Goal: Obtain resource: Download file/media

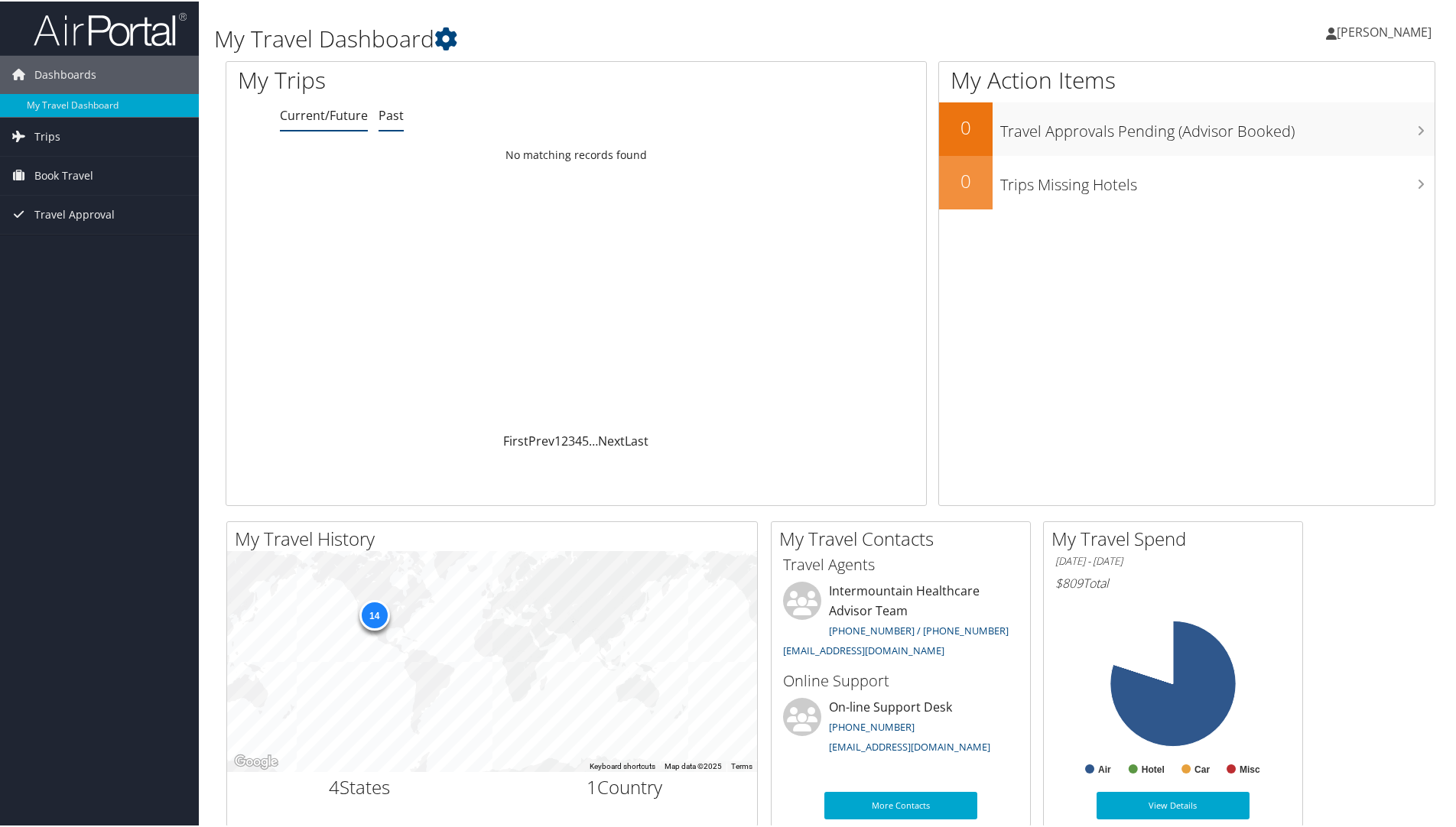
click at [389, 116] on link "Past" at bounding box center [391, 114] width 25 height 17
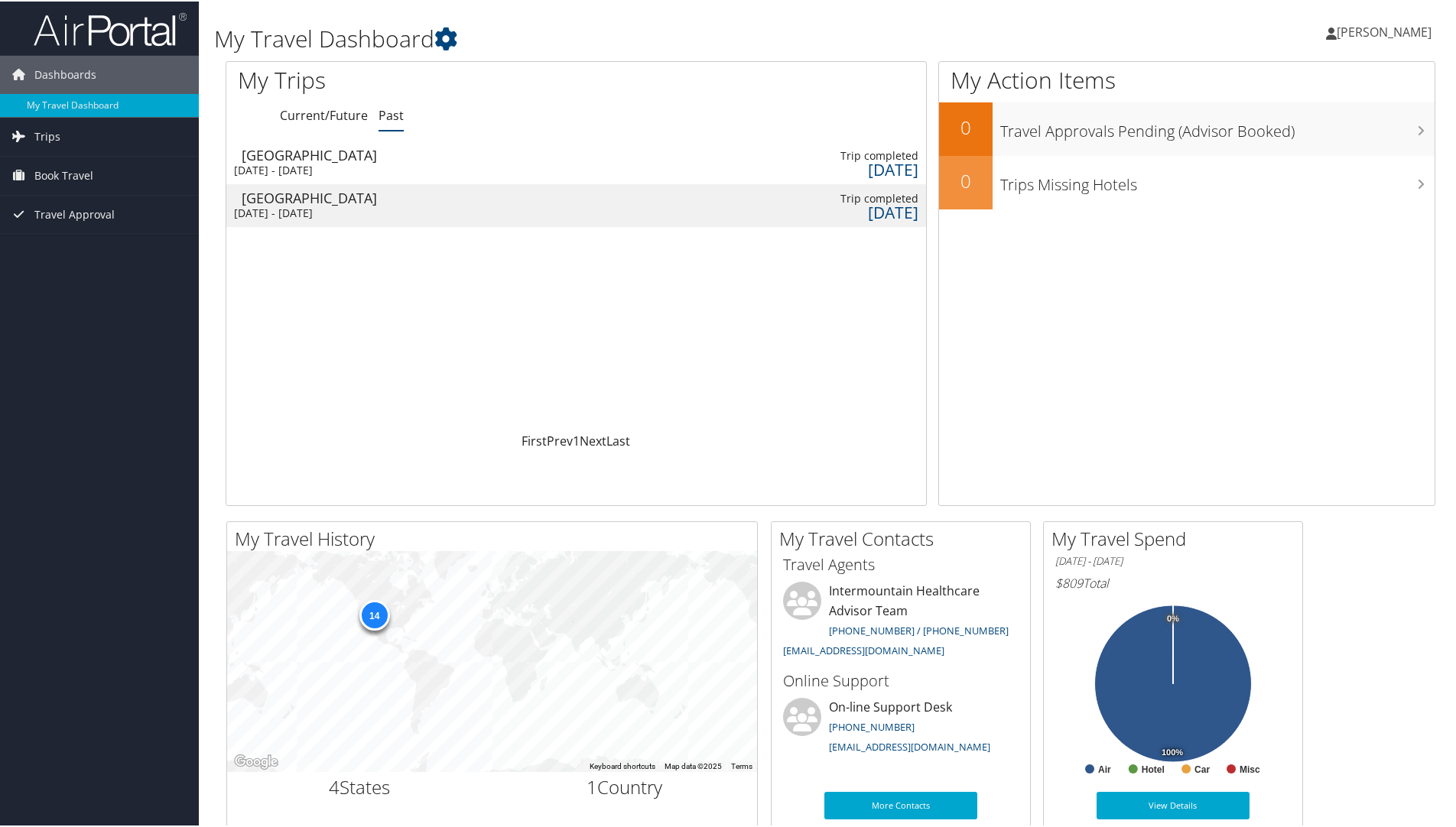
click at [386, 165] on div "Sun 28 Sep 2025 - Sun 28 Sep 2025" at bounding box center [315, 169] width 163 height 14
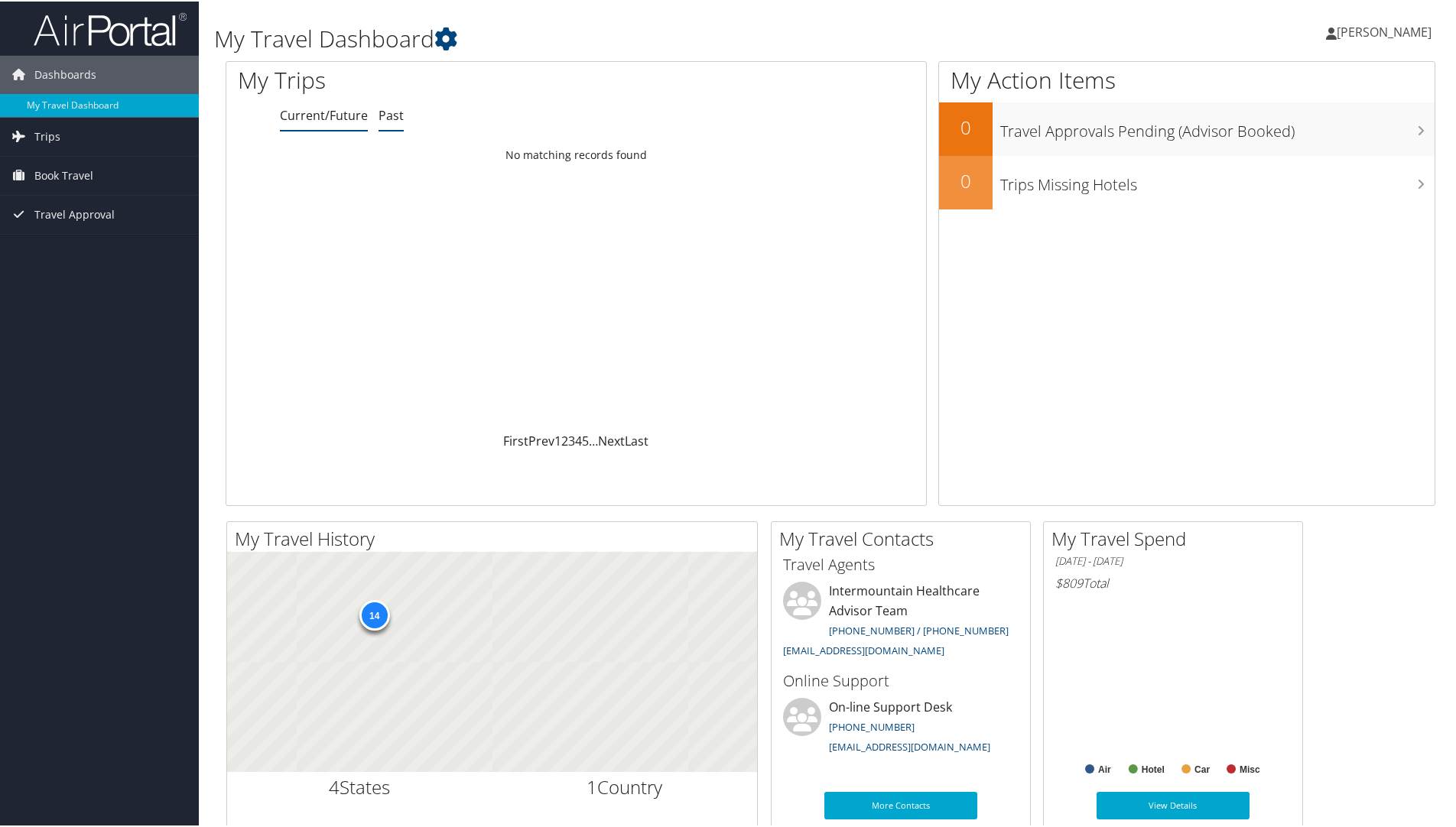
click at [393, 109] on link "Past" at bounding box center [391, 114] width 25 height 17
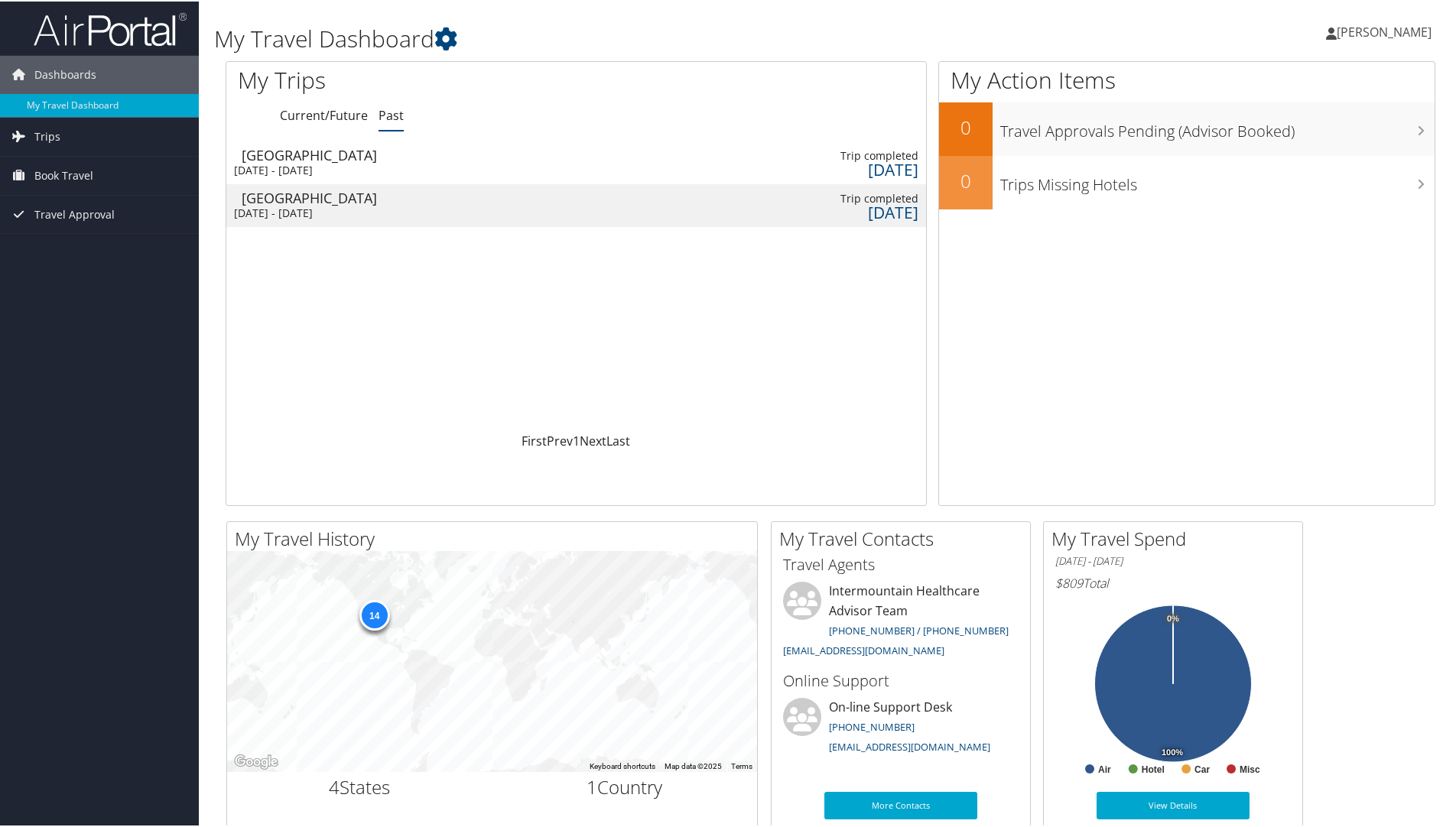
click at [363, 209] on div "[DATE] - [DATE]" at bounding box center [315, 212] width 163 height 14
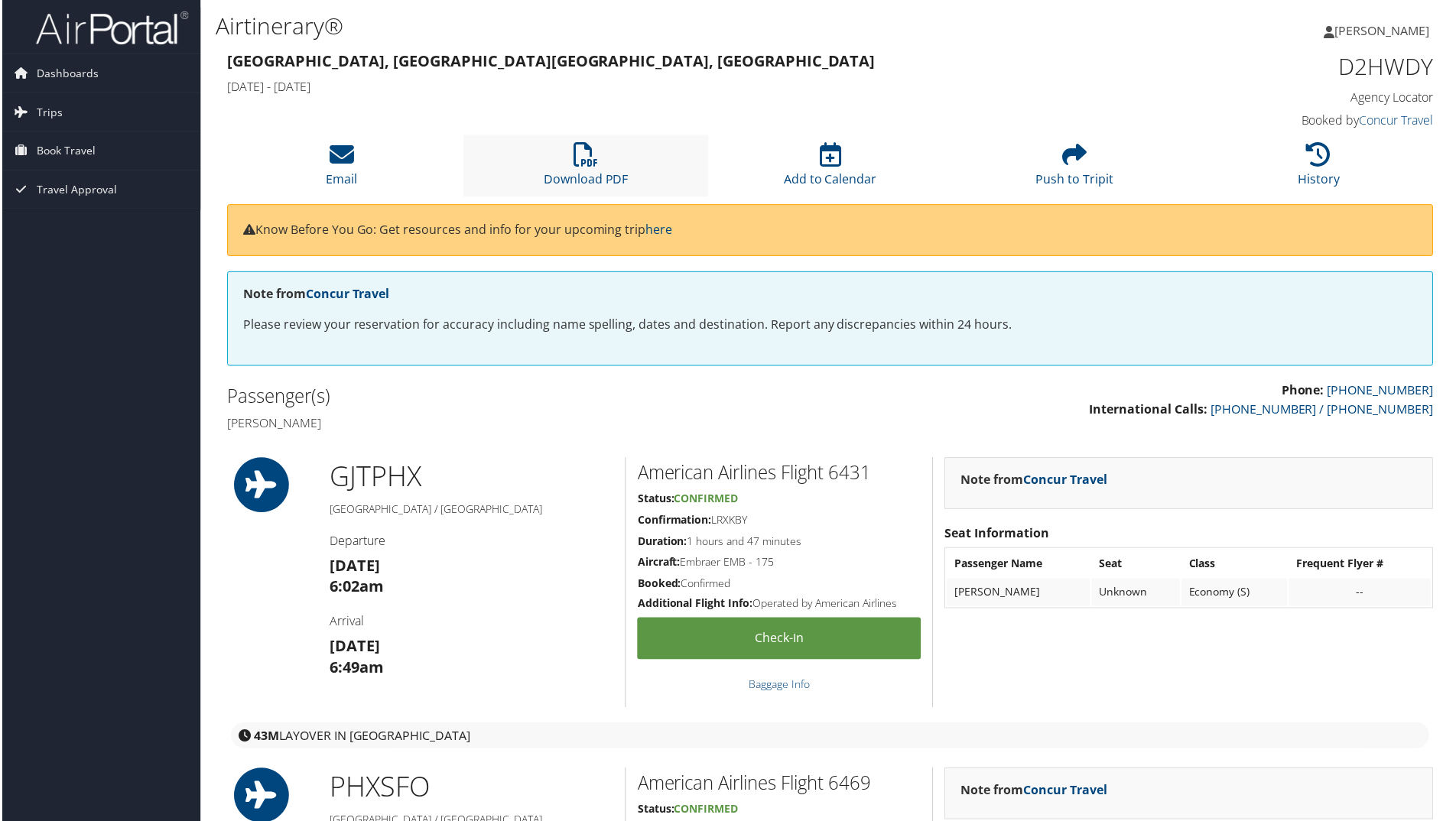
click at [607, 171] on li "Download PDF" at bounding box center [585, 166] width 245 height 62
click at [47, 74] on span "Dashboards" at bounding box center [65, 73] width 62 height 38
click at [61, 99] on link "My Travel Dashboard" at bounding box center [99, 104] width 199 height 23
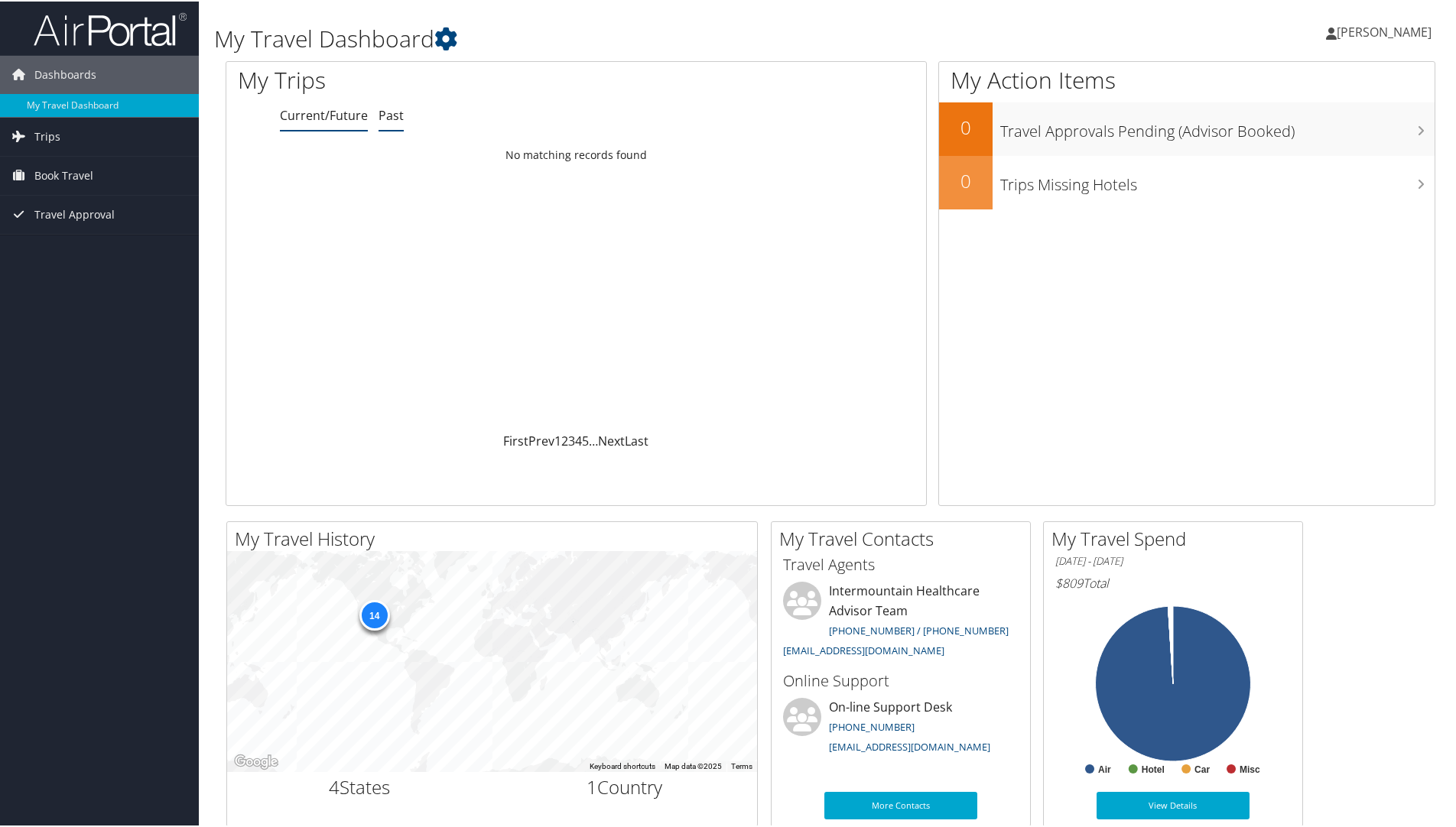
click at [390, 118] on link "Past" at bounding box center [391, 114] width 25 height 17
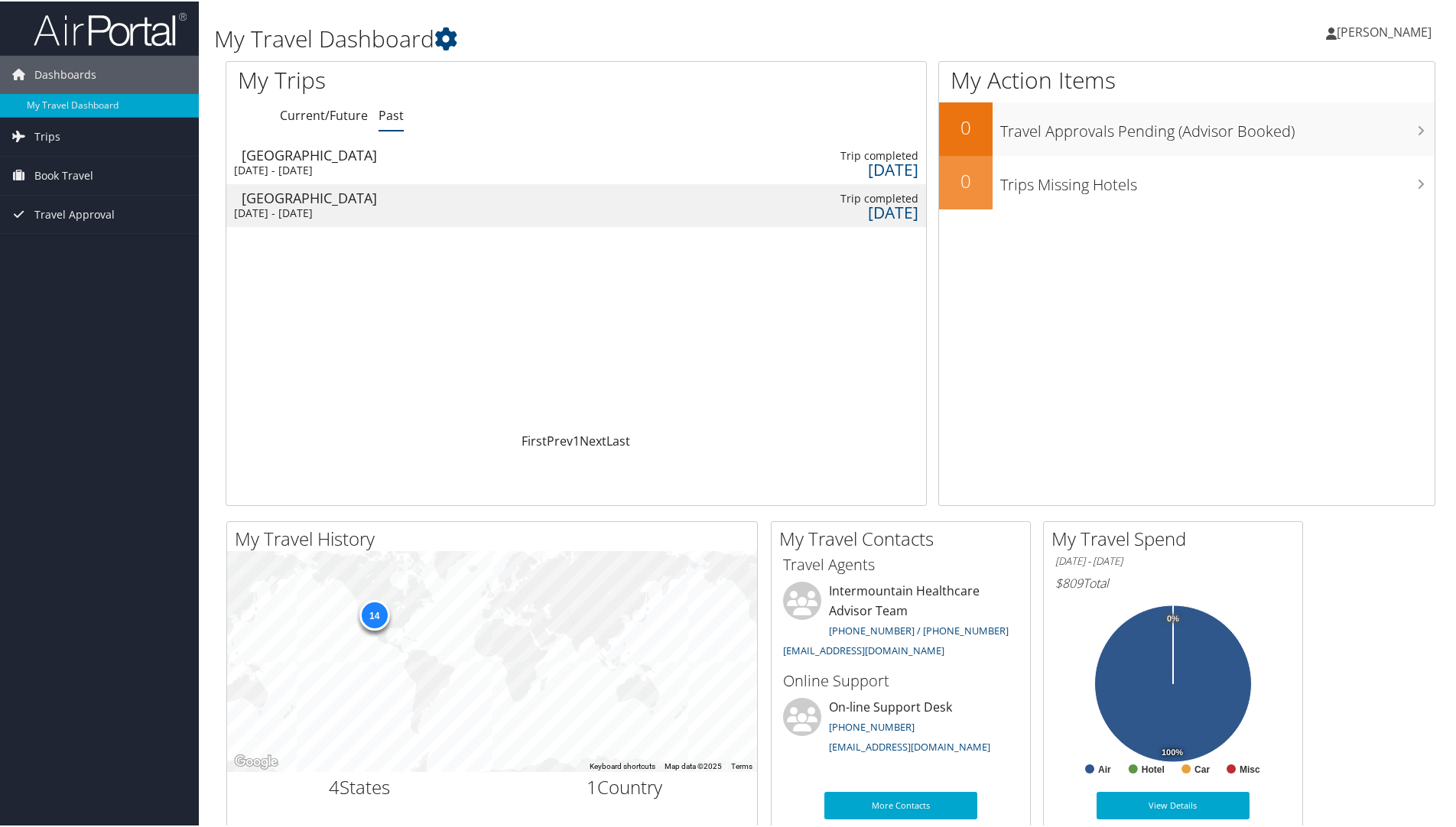
click at [391, 200] on div "San Francisco" at bounding box center [323, 196] width 163 height 14
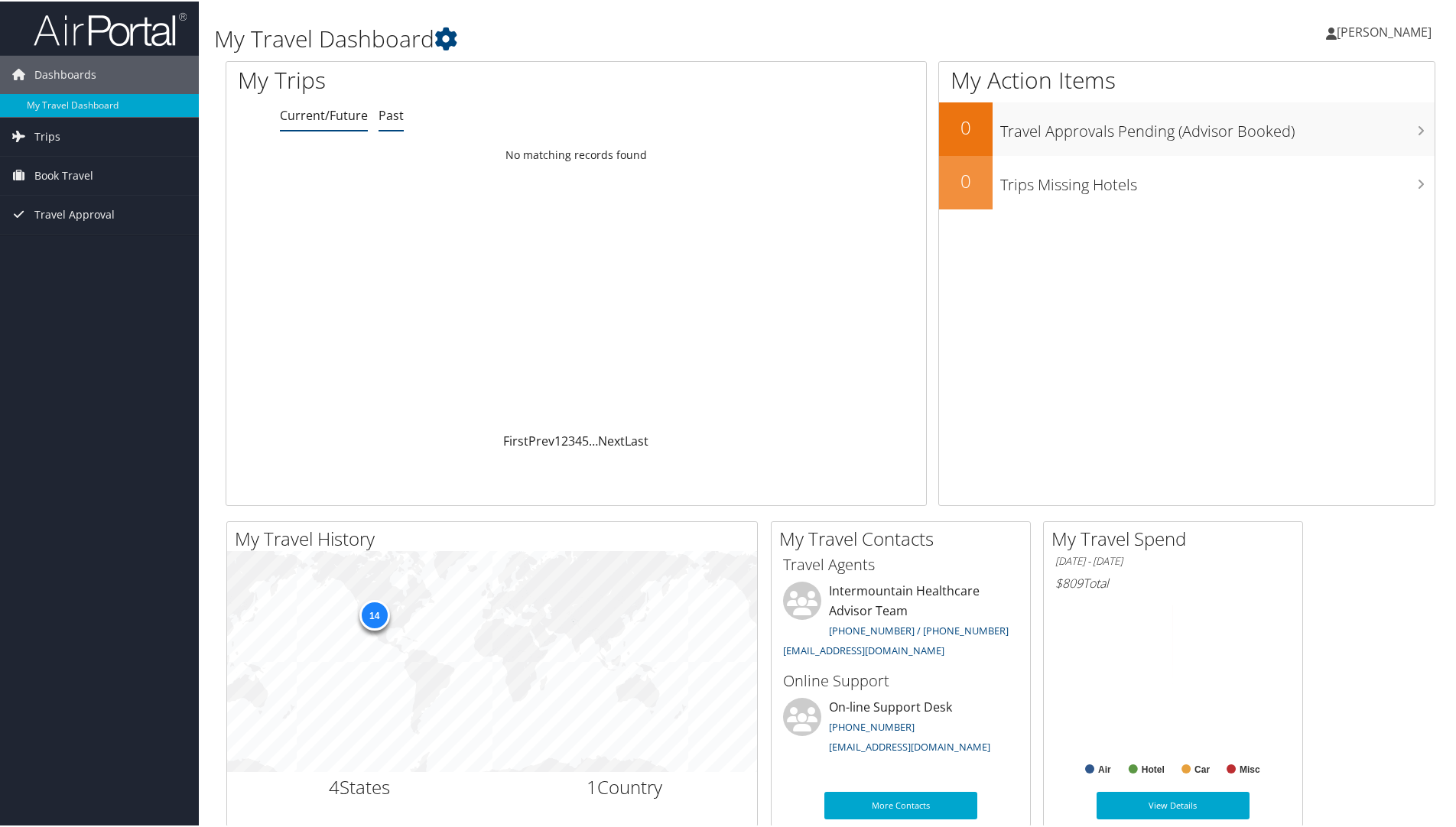
click at [394, 113] on link "Past" at bounding box center [391, 114] width 25 height 17
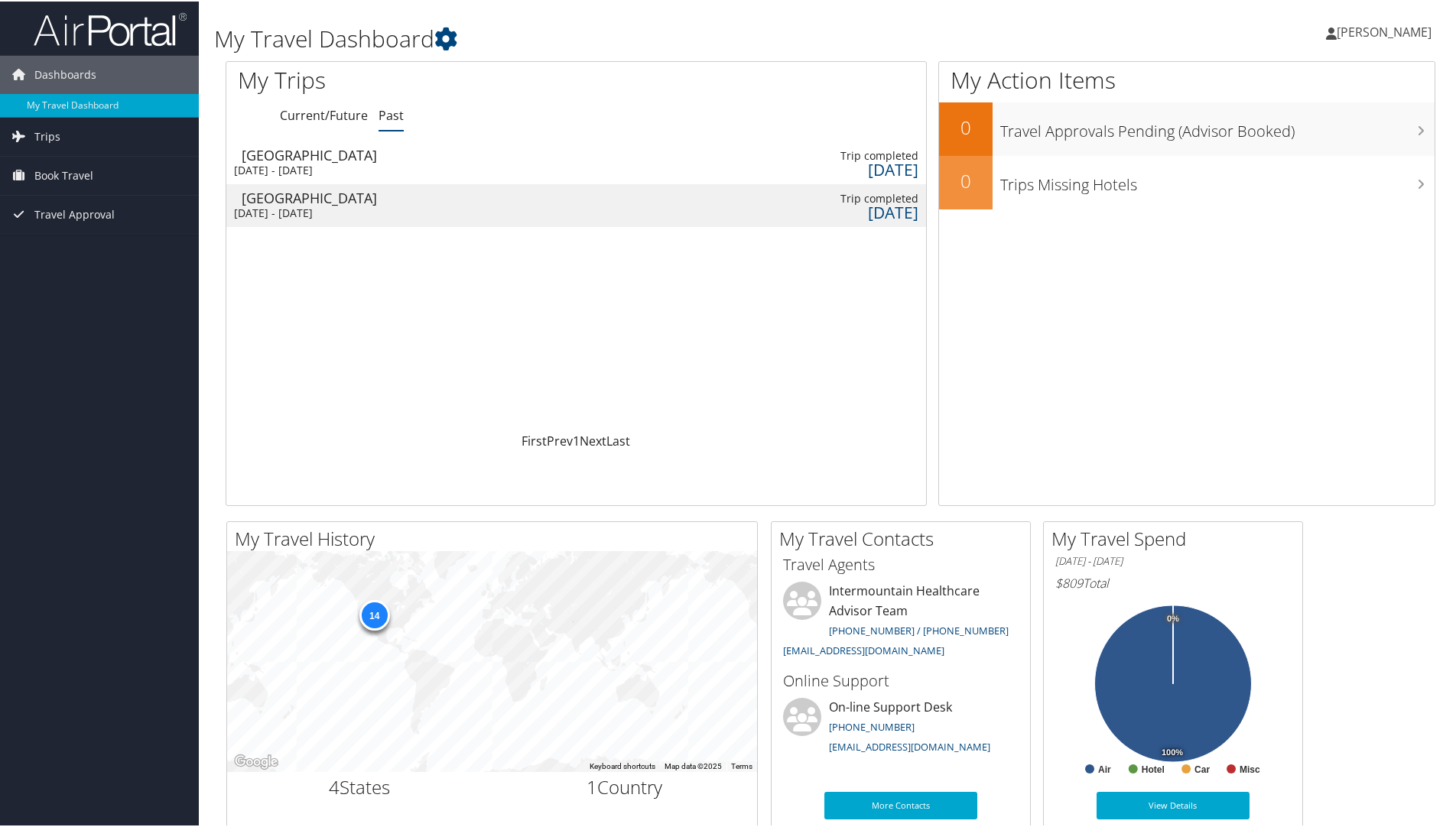
click at [361, 169] on div "[DATE] - [DATE]" at bounding box center [315, 169] width 163 height 14
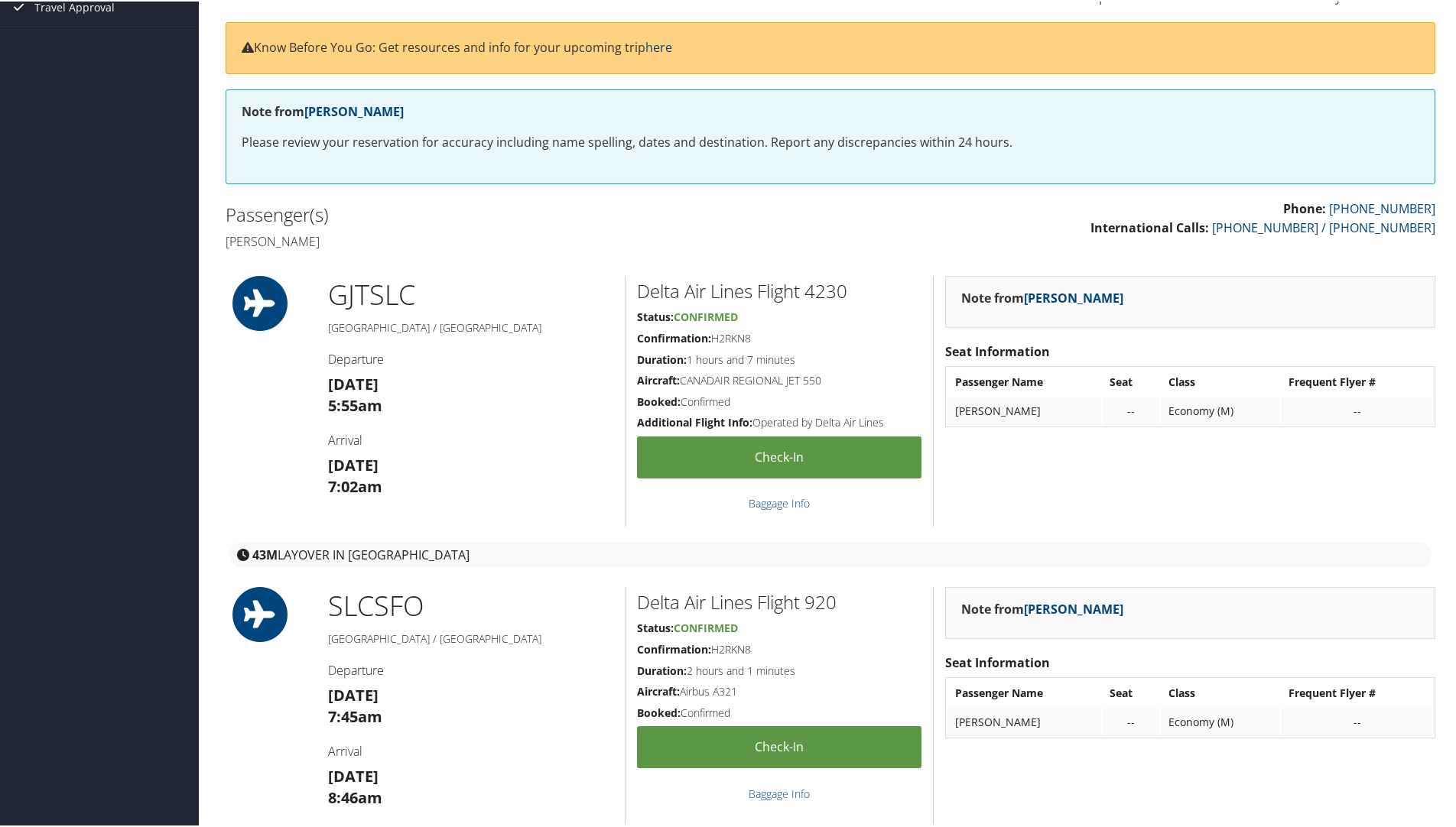
scroll to position [153, 0]
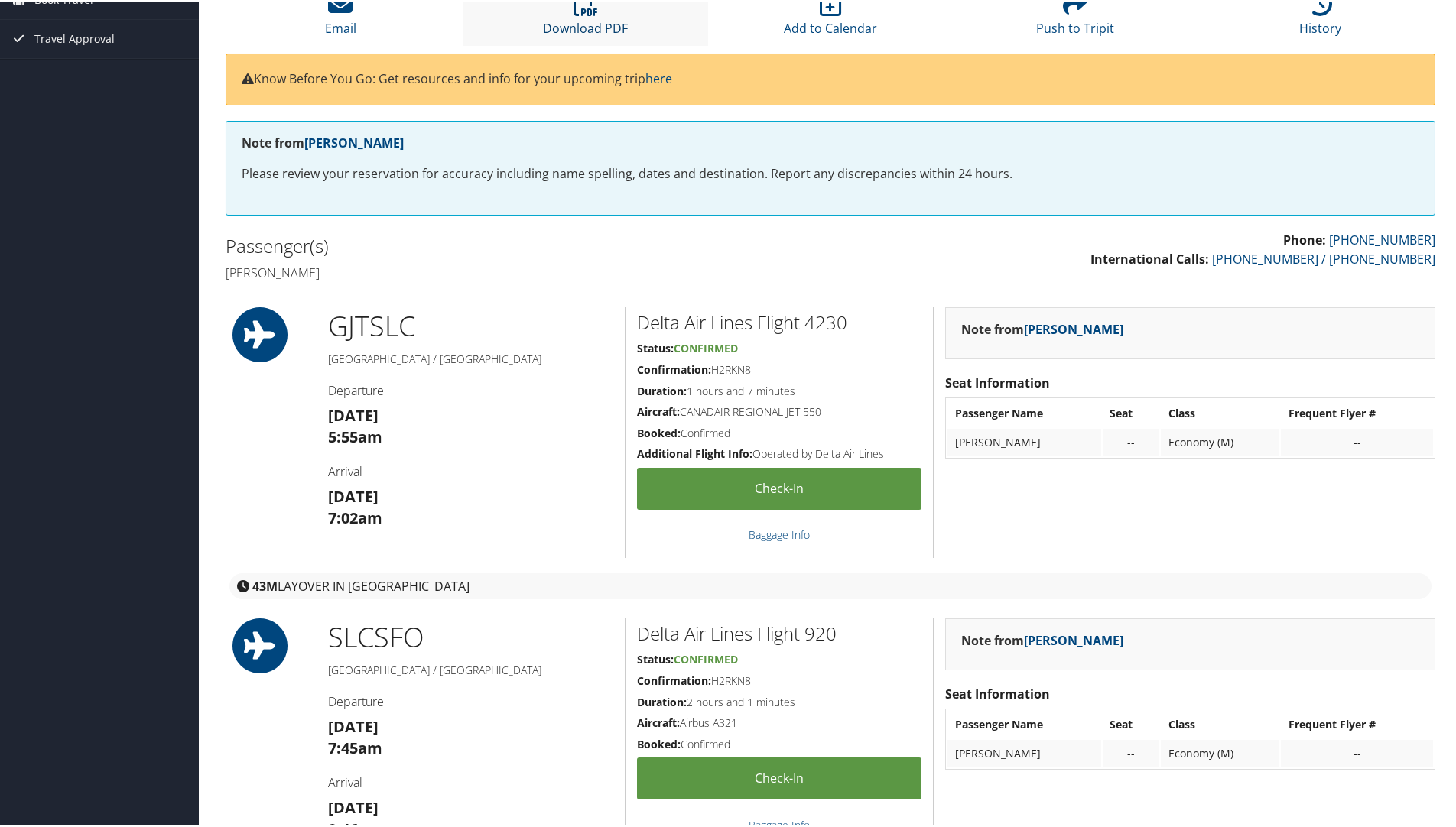
click at [601, 24] on link "Download PDF" at bounding box center [585, 16] width 85 height 36
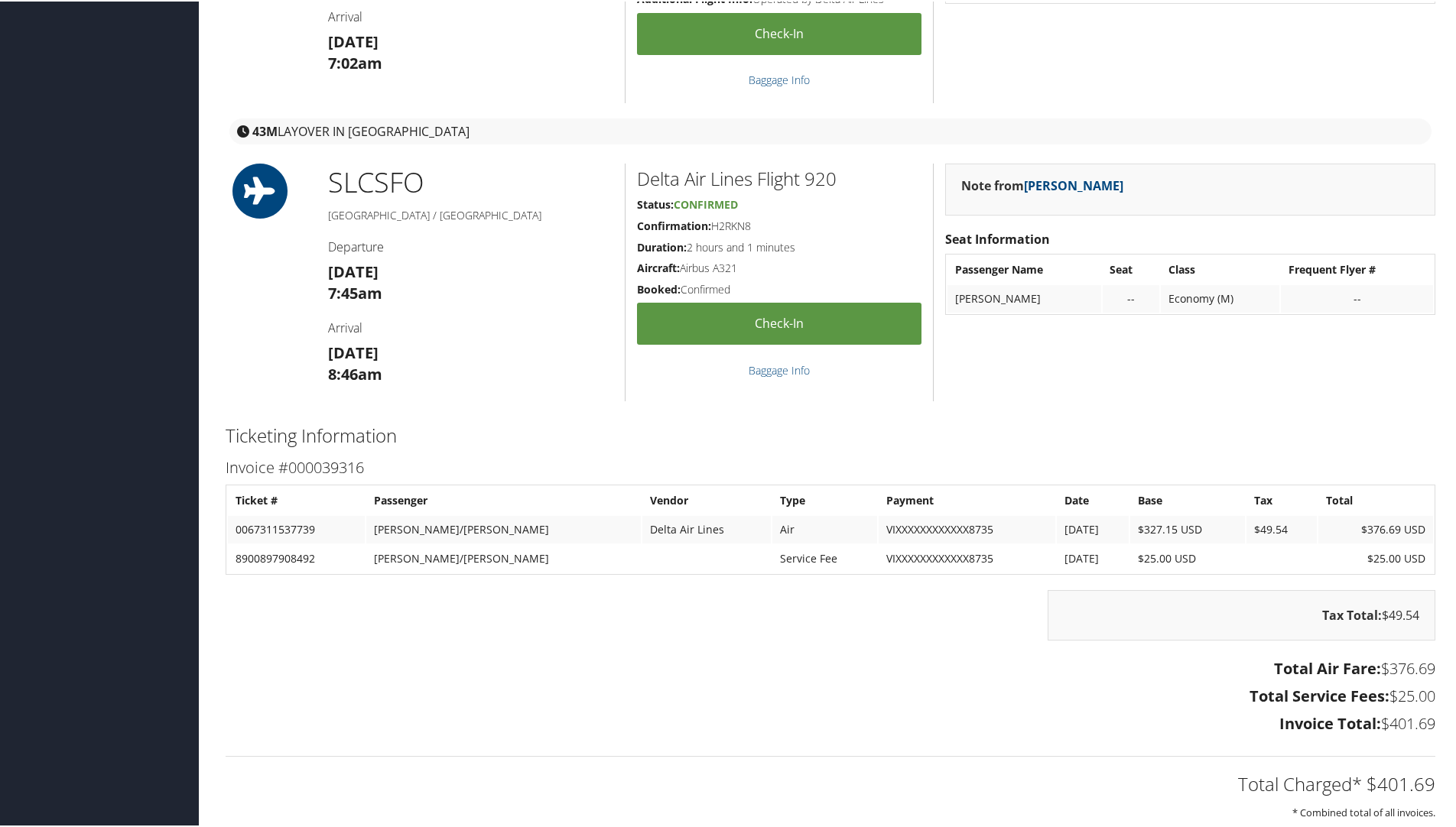
scroll to position [612, 0]
